Goal: Subscribe to service/newsletter

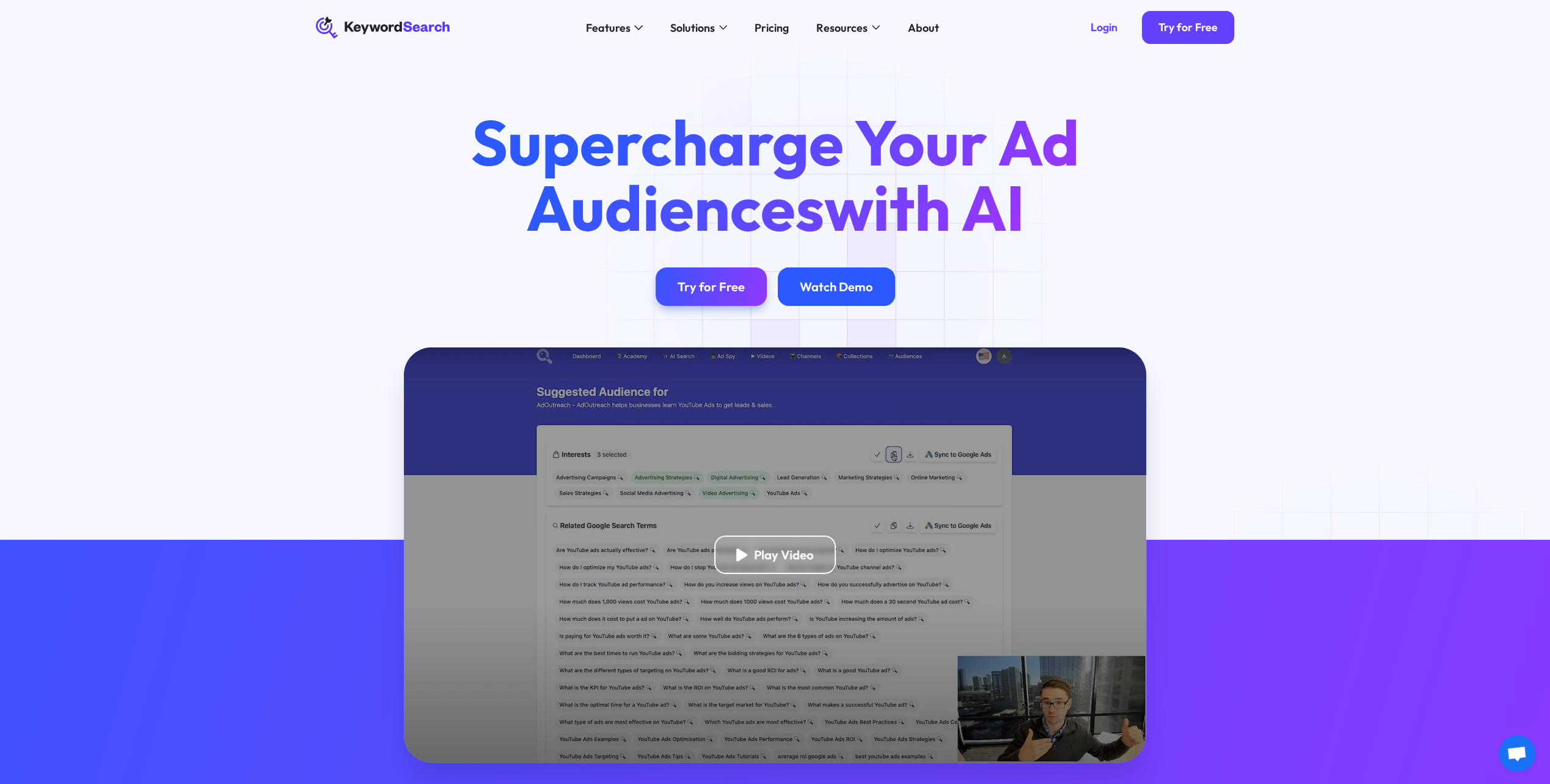
click at [836, 279] on div "Watch Demo" at bounding box center [836, 287] width 73 height 15
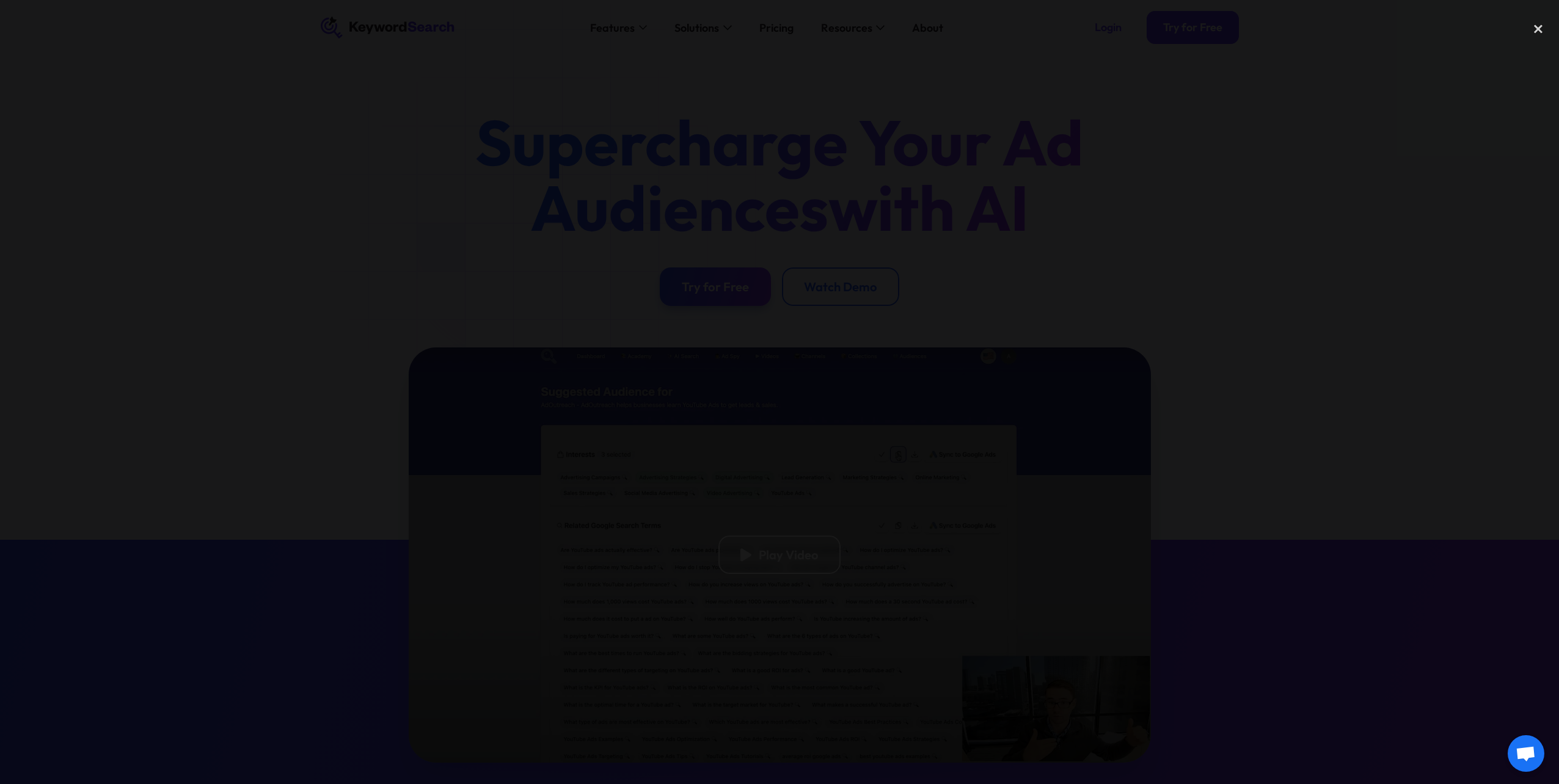
click at [716, 568] on div at bounding box center [780, 392] width 1559 height 753
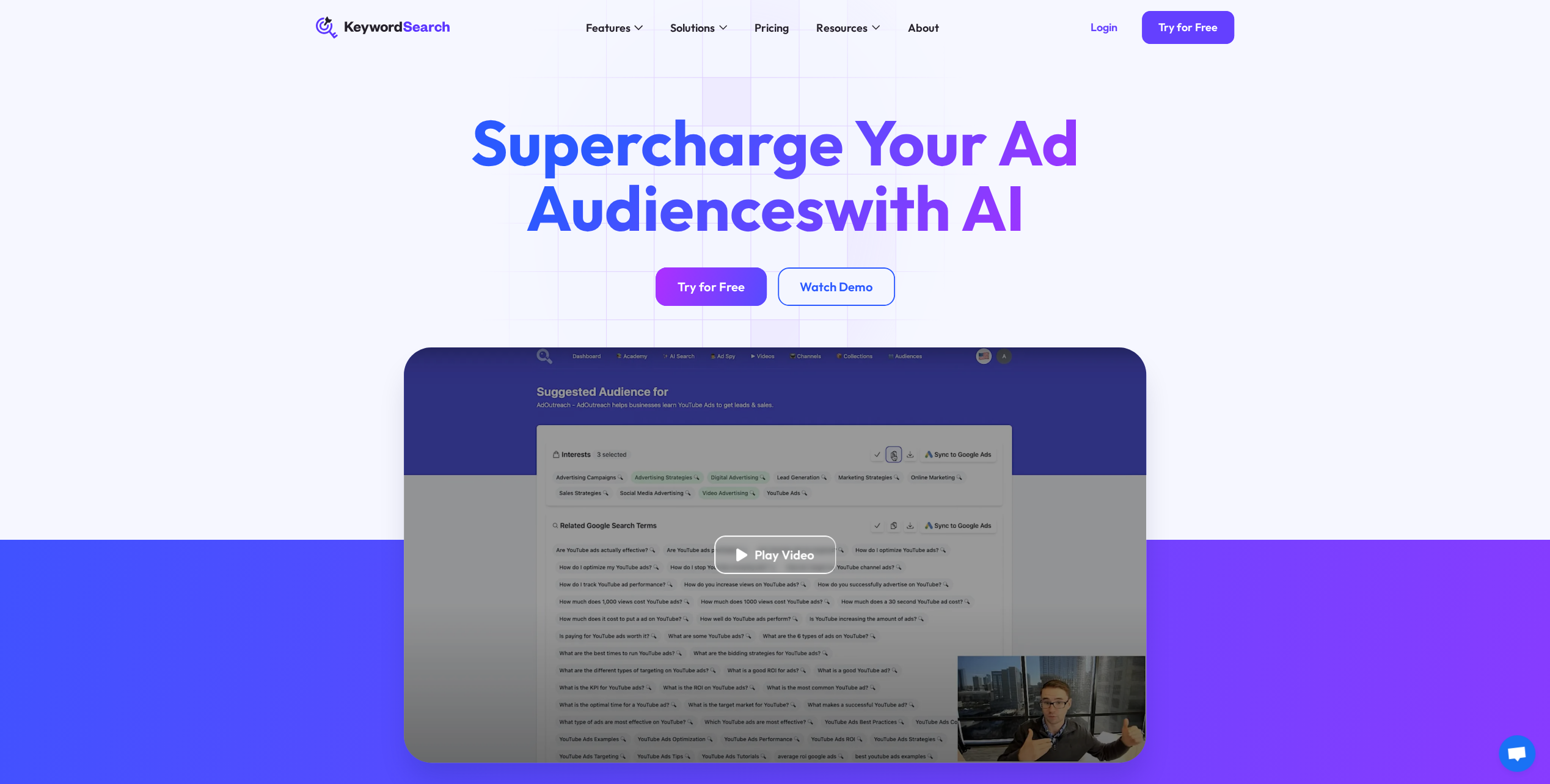
click at [715, 283] on div "Try for Free" at bounding box center [711, 287] width 67 height 15
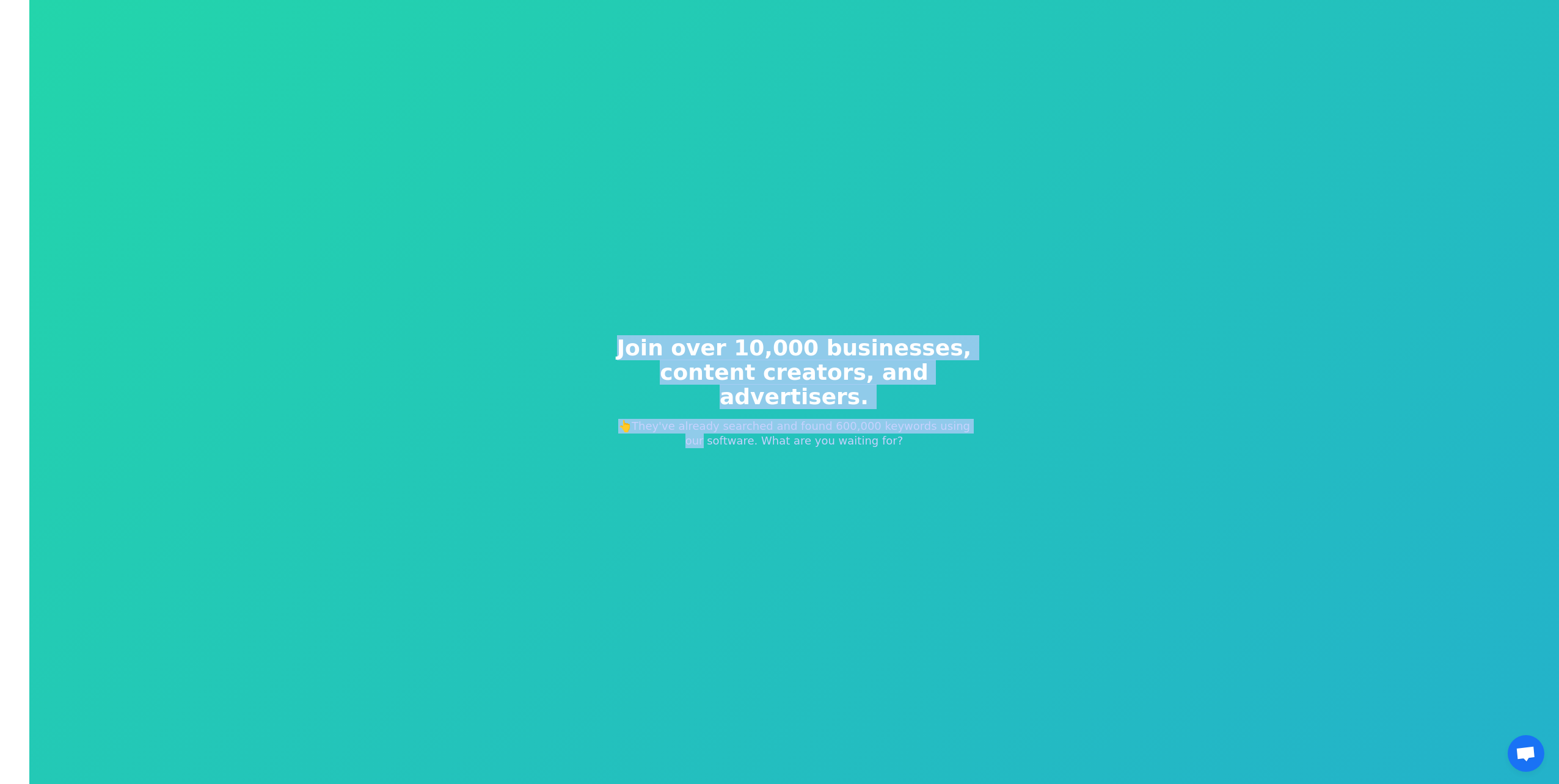
drag, startPoint x: 655, startPoint y: 358, endPoint x: 1013, endPoint y: 411, distance: 361.9
click at [1013, 411] on div "Join over 10,000 businesses, content creators, and advertisers. 👆They've alread…" at bounding box center [794, 392] width 1530 height 784
drag, startPoint x: 1013, startPoint y: 411, endPoint x: 907, endPoint y: 446, distance: 111.6
click at [931, 446] on div "Join over 10,000 businesses, content creators, and advertisers. 👆They've alread…" at bounding box center [795, 392] width 411 height 210
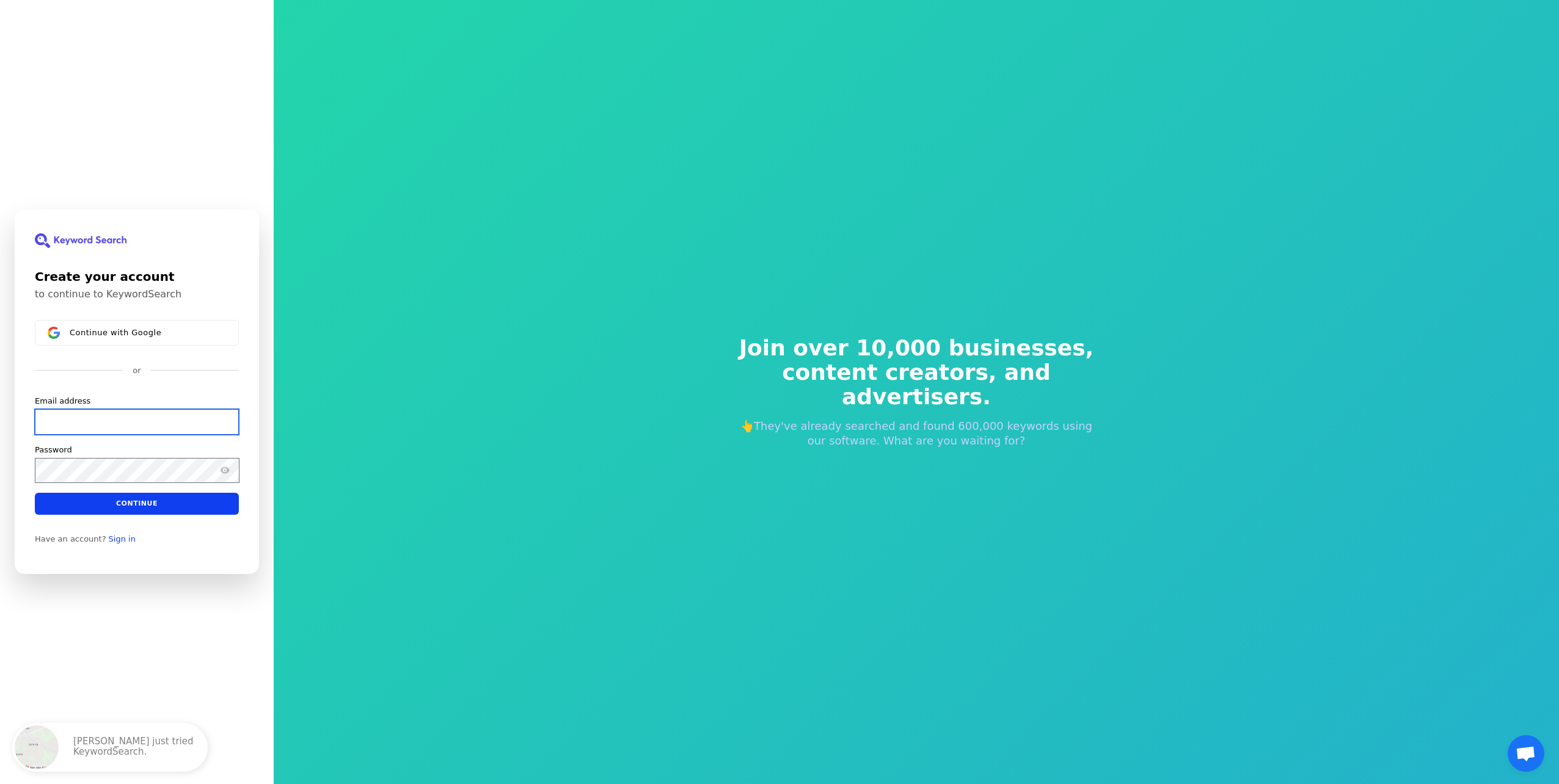
click at [169, 430] on input "Email address" at bounding box center [137, 422] width 204 height 25
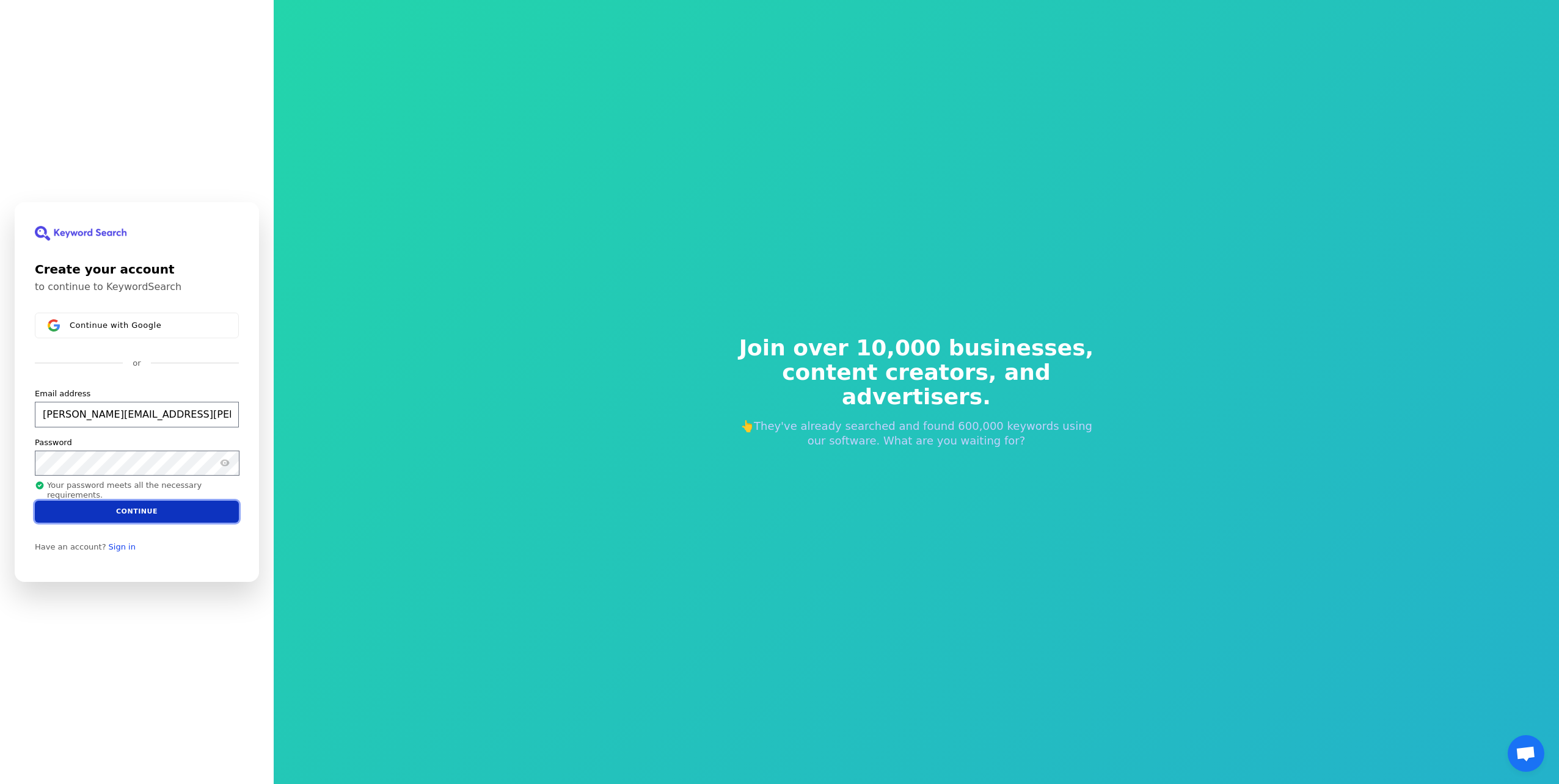
click at [105, 508] on button "Continue" at bounding box center [137, 512] width 204 height 22
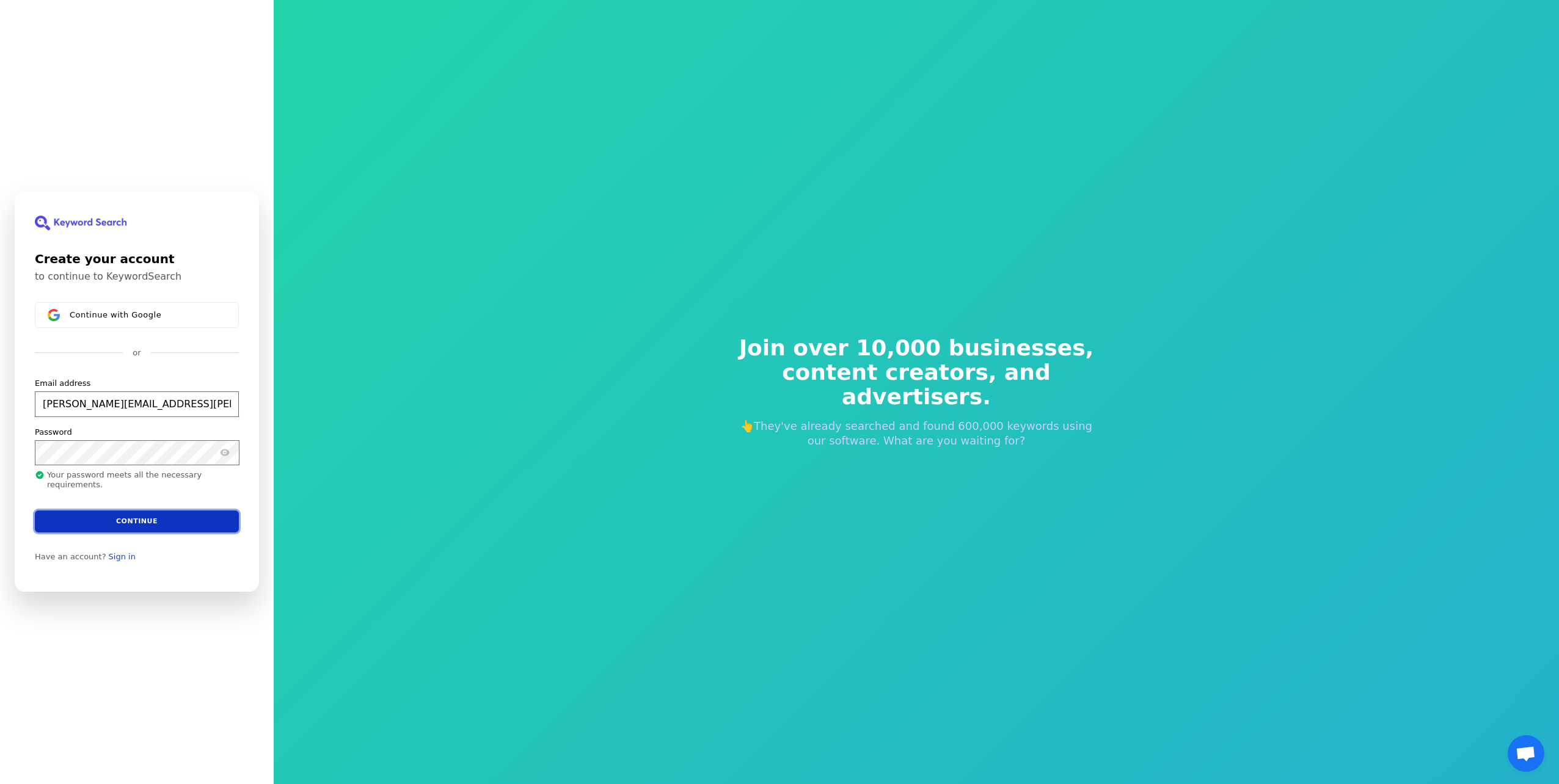
click at [122, 519] on button "Continue" at bounding box center [137, 522] width 204 height 22
type input "Neil.oconnor@crashservices.com"
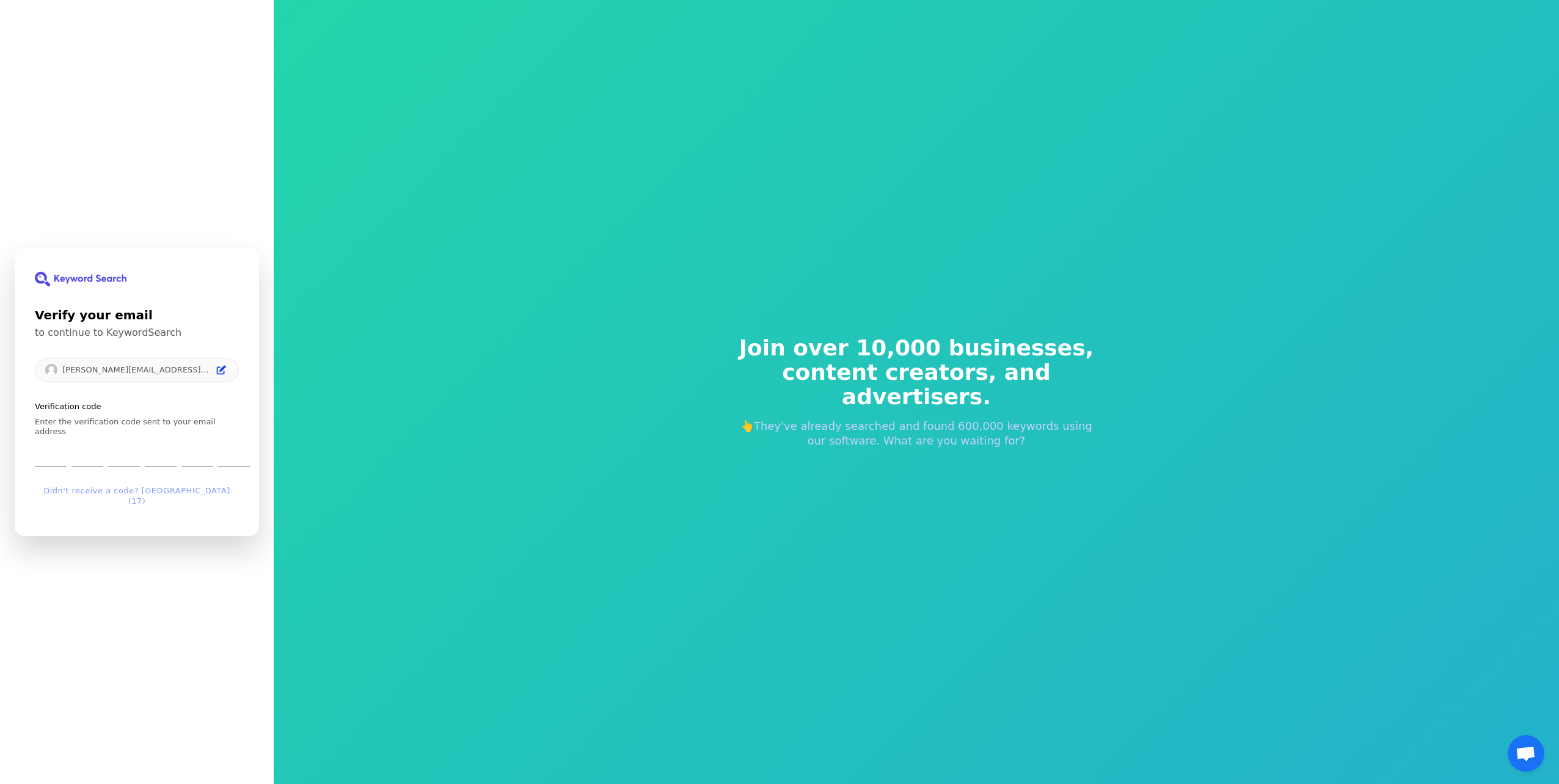
type input "1"
type input "5"
type input "2"
type input "9"
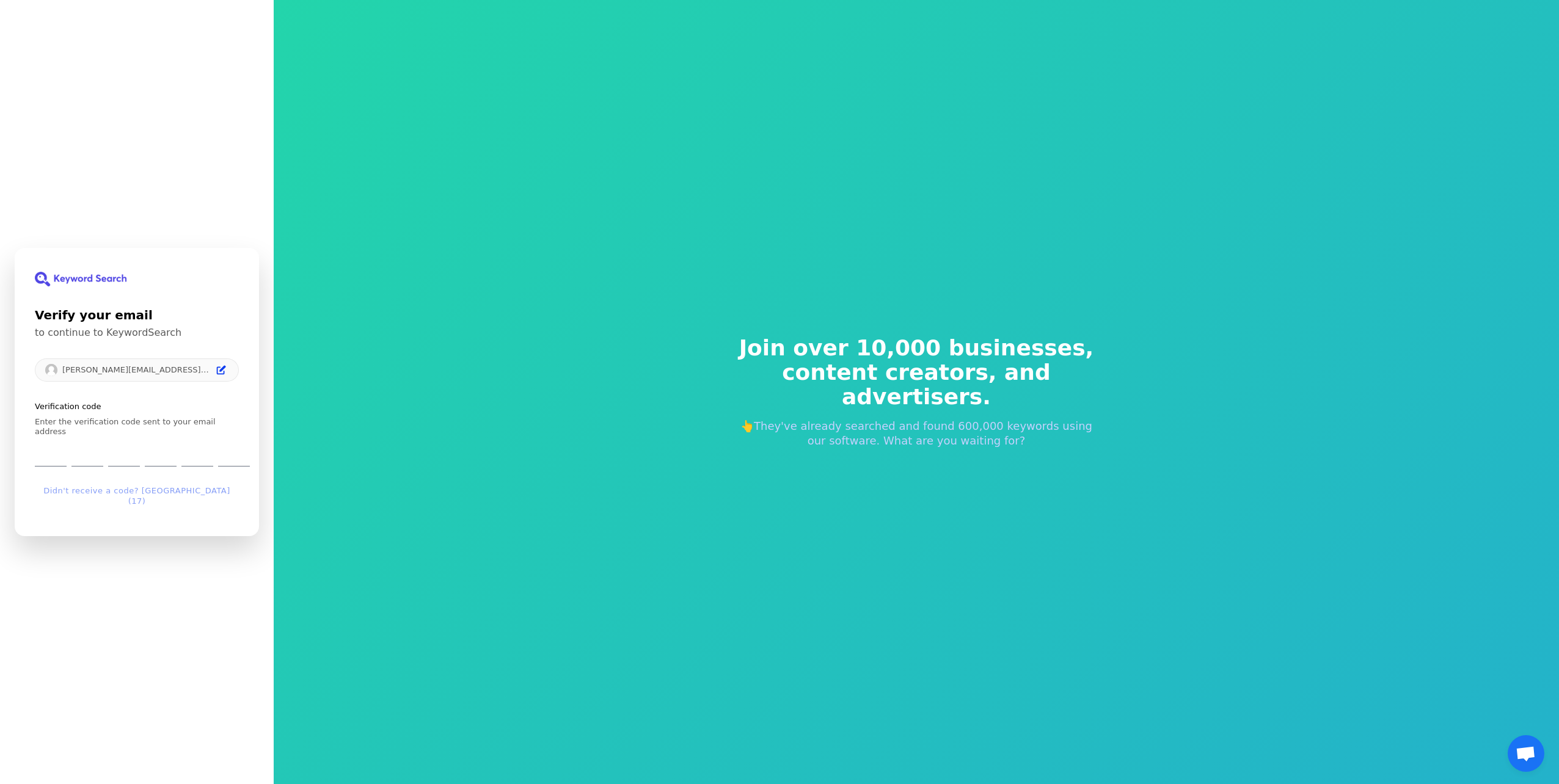
type input "0"
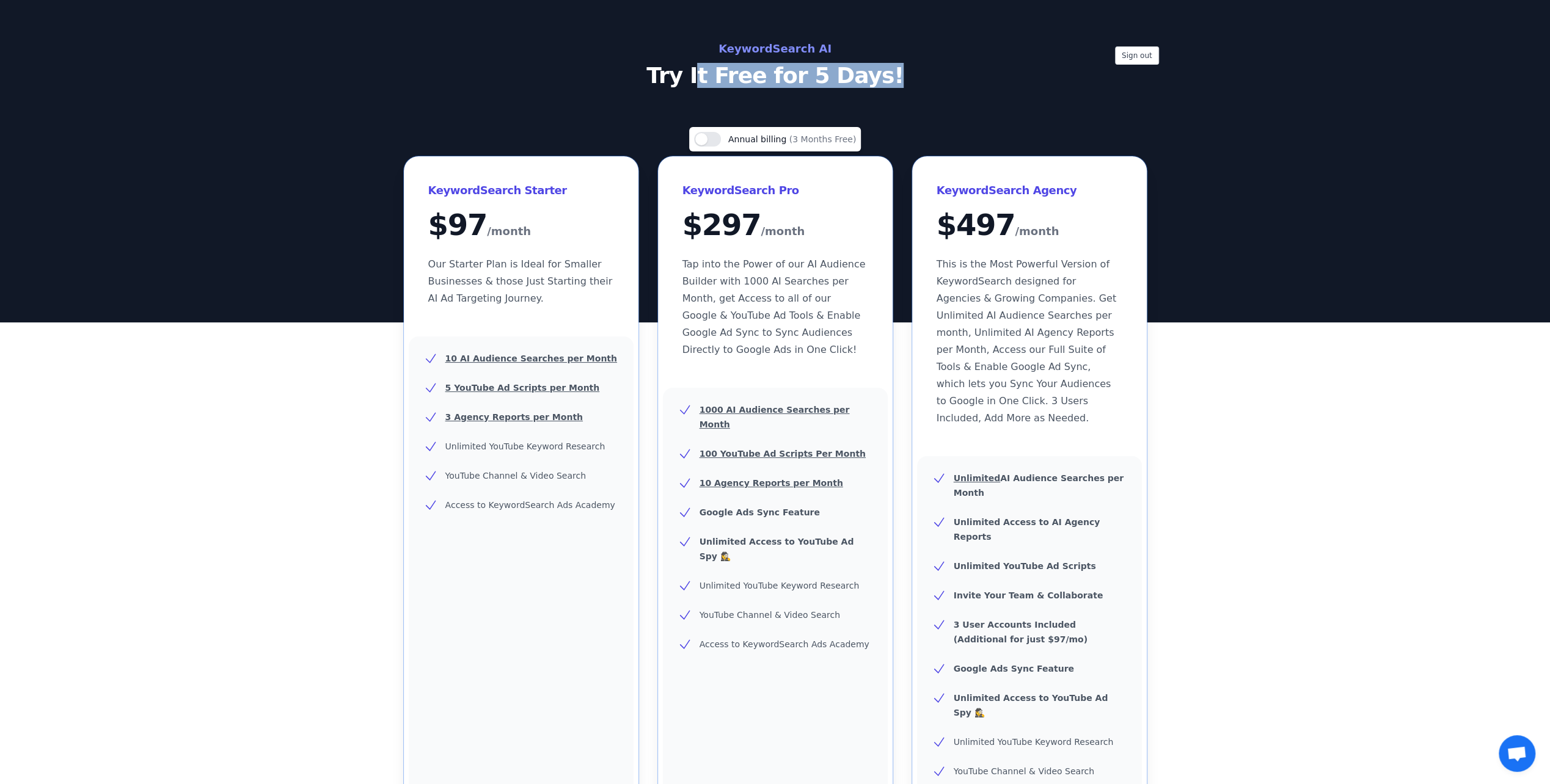
drag, startPoint x: 791, startPoint y: 60, endPoint x: 933, endPoint y: 70, distance: 142.4
click at [933, 70] on p "Try It Free for 5 Days!" at bounding box center [775, 75] width 547 height 24
drag, startPoint x: 933, startPoint y: 70, endPoint x: 847, endPoint y: 76, distance: 86.2
click at [847, 76] on p "Try It Free for 5 Days!" at bounding box center [775, 75] width 547 height 24
